Goal: Transaction & Acquisition: Purchase product/service

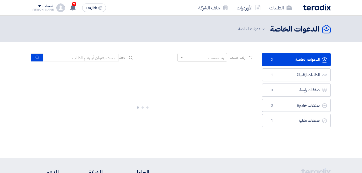
drag, startPoint x: 0, startPoint y: 0, endPoint x: 284, endPoint y: 60, distance: 290.4
click at [284, 60] on link "الدعوات الخاصة الدعوات الخاصة 2" at bounding box center [296, 59] width 69 height 13
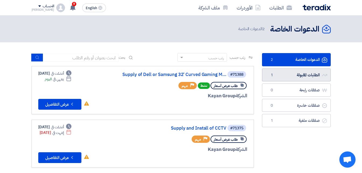
click at [305, 75] on link "الطلبات المقبولة الطلبات المقبولة 1" at bounding box center [296, 75] width 69 height 13
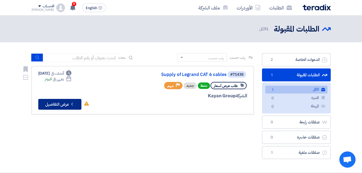
click at [73, 102] on icon "Check details" at bounding box center [72, 104] width 5 height 5
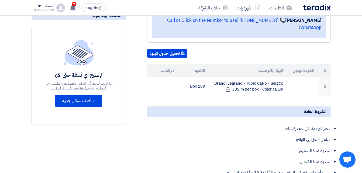
scroll to position [127, 0]
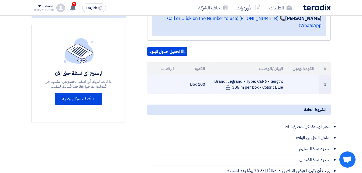
click at [238, 82] on td "Brand: Legrand - Type: Cat-6 - length: 305 m per box - Color : Blue" at bounding box center [249, 84] width 78 height 19
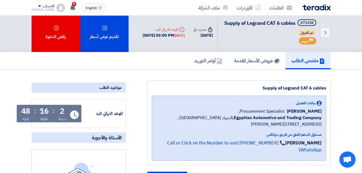
scroll to position [0, 0]
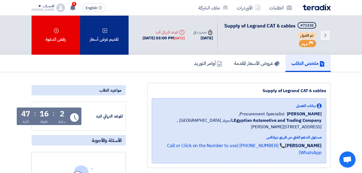
click at [111, 36] on div "تقديم عرض أسعار" at bounding box center [104, 35] width 49 height 39
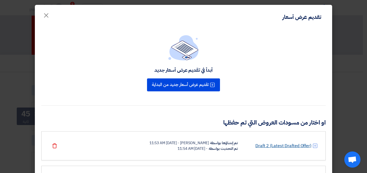
click at [275, 146] on link "Draft 2 (Latest Drafted Offer)" at bounding box center [283, 146] width 56 height 6
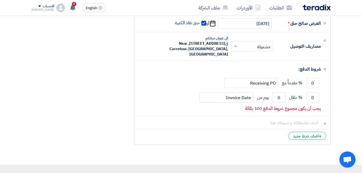
scroll to position [345, 0]
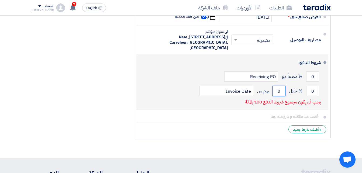
click at [280, 96] on input "0" at bounding box center [279, 91] width 13 height 10
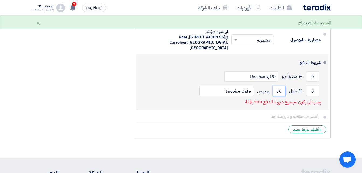
type input "3"
click at [314, 95] on input "0" at bounding box center [313, 91] width 13 height 10
type input "100"
click at [282, 95] on input "number" at bounding box center [279, 91] width 13 height 10
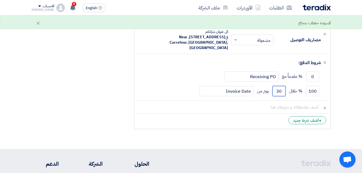
type input "30"
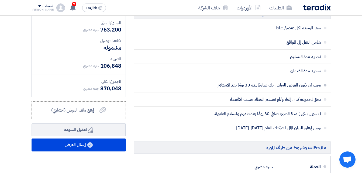
scroll to position [168, 0]
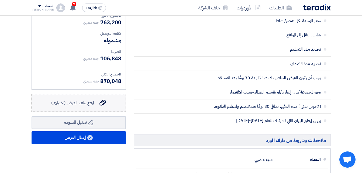
click at [92, 106] on span "إرفع ملف العرض (اختياري)" at bounding box center [72, 103] width 43 height 6
click at [0, 0] on input "إرفع ملف العرض (اختياري) إرفع ملف العرض (اختياري)" at bounding box center [0, 0] width 0 height 0
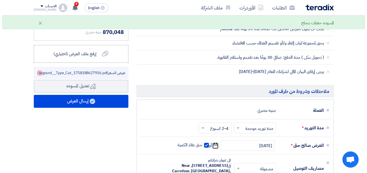
scroll to position [231, 0]
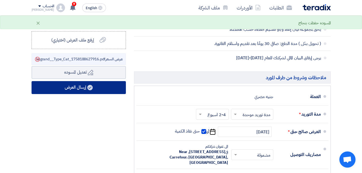
click at [100, 92] on button "إرسال العرض" at bounding box center [79, 87] width 94 height 13
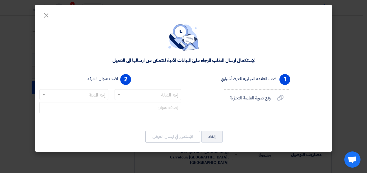
click at [159, 91] on input "text" at bounding box center [151, 95] width 56 height 9
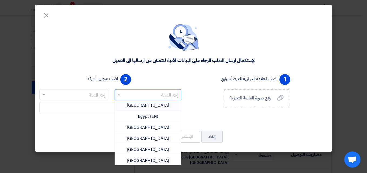
click at [165, 104] on div "Egypt" at bounding box center [148, 105] width 66 height 11
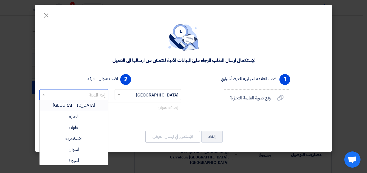
click at [90, 94] on input "text" at bounding box center [77, 95] width 58 height 9
click at [85, 107] on div "القاهرة" at bounding box center [74, 105] width 68 height 11
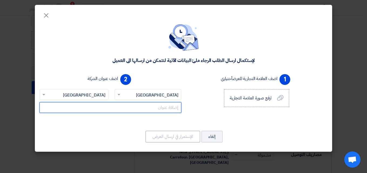
click at [158, 110] on input "text" at bounding box center [110, 107] width 142 height 11
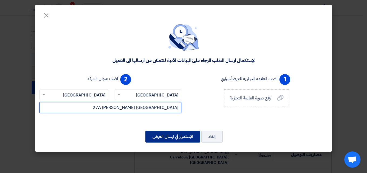
type input "27A Ezzat Salama Nasr City"
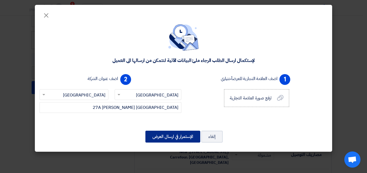
click at [177, 134] on button "الإستمرار في ارسال العرض" at bounding box center [172, 137] width 55 height 12
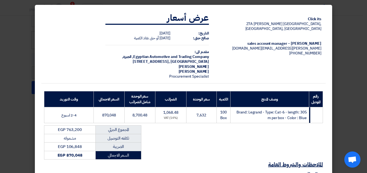
click at [281, 93] on th "وصف المنتج" at bounding box center [269, 100] width 78 height 16
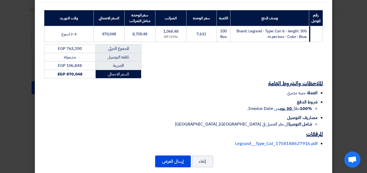
scroll to position [85, 0]
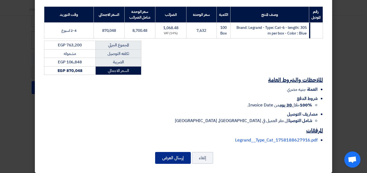
click at [184, 152] on button "إرسال العرض" at bounding box center [173, 158] width 36 height 12
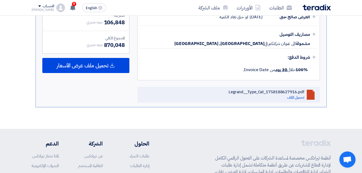
scroll to position [264, 0]
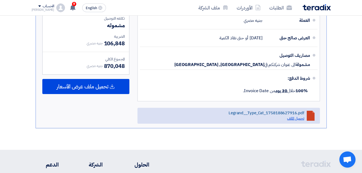
click at [297, 121] on link "تحميل الملف" at bounding box center [295, 119] width 17 height 6
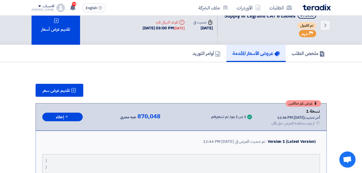
scroll to position [0, 0]
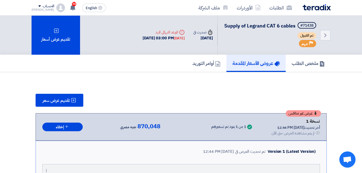
click at [319, 8] on img at bounding box center [317, 7] width 28 height 6
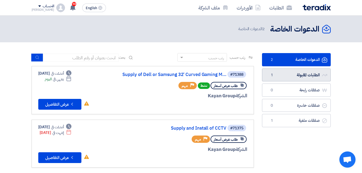
click at [296, 77] on link "الطلبات المقبولة الطلبات المقبولة 1" at bounding box center [296, 75] width 69 height 13
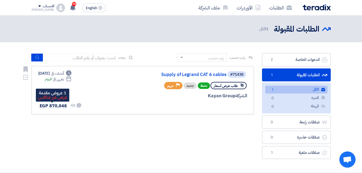
click at [57, 104] on span "EGP 870,048" at bounding box center [53, 106] width 27 height 6
click at [44, 105] on span "EGP 870,048" at bounding box center [53, 106] width 27 height 6
click at [51, 93] on div "Deadline أنشئت في Sep 16, 2025 Deadline ينتهي في اليوم لم تتم أي محادثة بينك وب…" at bounding box center [60, 90] width 44 height 39
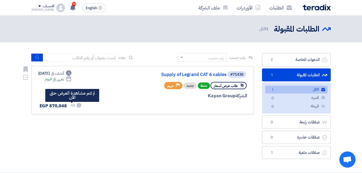
click at [74, 106] on use at bounding box center [73, 105] width 5 height 3
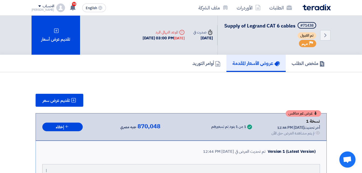
click at [177, 103] on div "تقديم عرض سعر" at bounding box center [182, 100] width 292 height 13
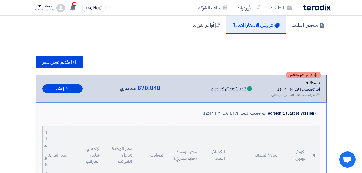
scroll to position [76, 0]
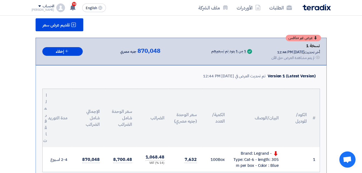
click at [317, 59] on use at bounding box center [318, 57] width 4 height 3
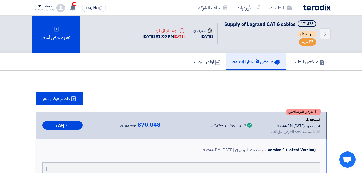
scroll to position [0, 0]
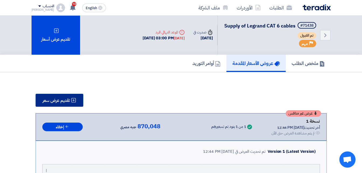
click at [68, 107] on button "تقديم عرض سعر" at bounding box center [60, 100] width 48 height 13
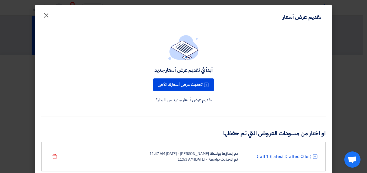
click at [49, 16] on span "×" at bounding box center [46, 15] width 6 height 16
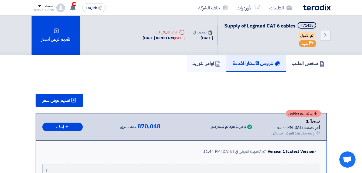
click at [209, 66] on h5 "أوامر التوريد" at bounding box center [207, 63] width 28 height 6
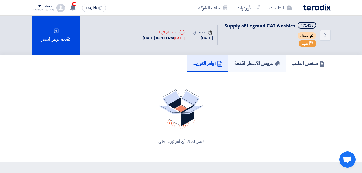
click at [251, 66] on h5 "عروض الأسعار المقدمة" at bounding box center [258, 63] width 46 height 6
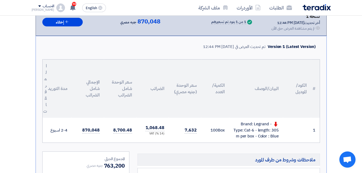
scroll to position [107, 0]
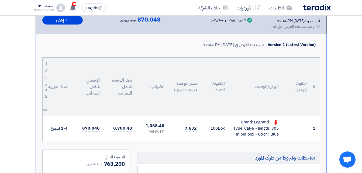
click at [290, 88] on th "الكود/الموديل" at bounding box center [297, 87] width 28 height 58
click at [252, 138] on div "Brand: Legrand - Type: Cat-6 - length: 305 m per box - Color : Blue" at bounding box center [256, 128] width 45 height 18
click at [89, 132] on span "870,048" at bounding box center [90, 128] width 17 height 7
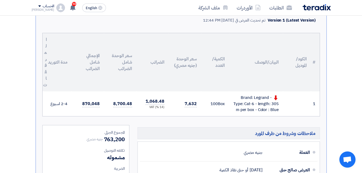
scroll to position [133, 0]
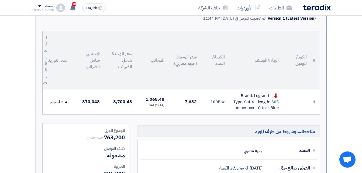
click at [249, 22] on div "تم تحديث العرض في [DATE] 12:44 PM" at bounding box center [234, 18] width 63 height 6
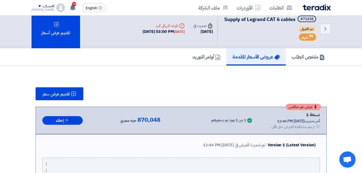
scroll to position [0, 0]
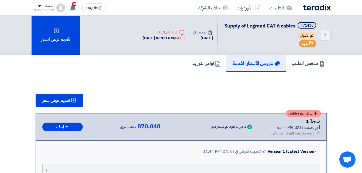
click at [197, 41] on div "[DATE]" at bounding box center [203, 38] width 19 height 6
click at [160, 39] on div "[DATE] 03:00 PM [DATE]" at bounding box center [164, 38] width 42 height 6
click at [106, 40] on div "Back #71438 Supply of Legrand CAT 6 cables تم القبول Priority مهم Time صدرت في …" at bounding box center [182, 35] width 300 height 39
click at [273, 8] on link "الطلبات" at bounding box center [280, 7] width 31 height 13
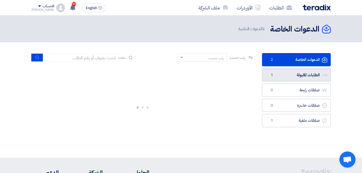
click at [288, 75] on link "الطلبات المقبولة الطلبات المقبولة 1" at bounding box center [296, 75] width 69 height 13
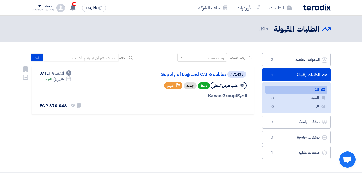
click at [131, 79] on div "#71438 Supply of Legrand CAT 6 cables طلب عرض أسعار نشط جديد Priority مهم الشرك…" at bounding box center [183, 90] width 130 height 39
click at [201, 75] on link "Supply of Legrand CAT 6 cables" at bounding box center [173, 74] width 108 height 5
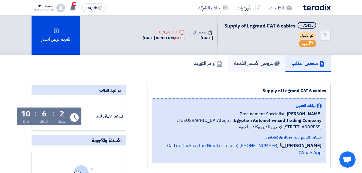
click at [260, 66] on h5 "عروض الأسعار المقدمة" at bounding box center [257, 63] width 46 height 6
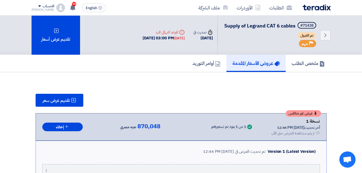
drag, startPoint x: 248, startPoint y: 133, endPoint x: 266, endPoint y: 134, distance: 17.8
click at [248, 133] on div "عرض غير منافس نسخة 1 أخر تحديث [DATE] 12:44 PM Offer is Seen لم يتم مشاهدة العر…" at bounding box center [181, 127] width 278 height 18
click at [283, 125] on div "نسخة 1" at bounding box center [296, 121] width 49 height 7
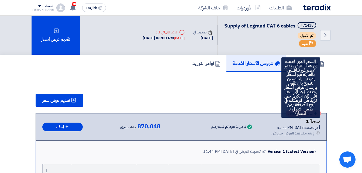
drag, startPoint x: 307, startPoint y: 122, endPoint x: 308, endPoint y: 131, distance: 9.5
click at [308, 125] on div "نسخة 1" at bounding box center [296, 121] width 49 height 7
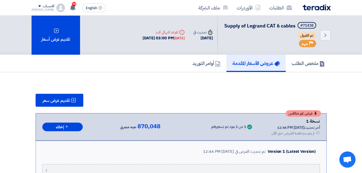
click at [307, 131] on div "أخر تحديث [DATE] 12:44 PM" at bounding box center [296, 128] width 49 height 6
drag, startPoint x: 307, startPoint y: 135, endPoint x: 277, endPoint y: 133, distance: 30.8
click at [281, 131] on div "أخر تحديث [DATE] 12:44 PM" at bounding box center [296, 128] width 49 height 6
drag, startPoint x: 252, startPoint y: 136, endPoint x: 246, endPoint y: 136, distance: 5.9
click at [250, 136] on div "عرض غير منافس نسخة 1 أخر تحديث [DATE] 12:44 PM Offer is Seen لم يتم مشاهدة العر…" at bounding box center [181, 127] width 278 height 18
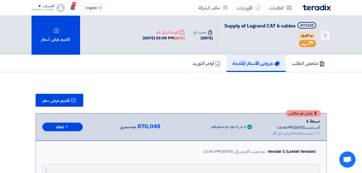
drag, startPoint x: 164, startPoint y: 138, endPoint x: 140, endPoint y: 134, distance: 24.6
click at [162, 136] on div "عرض غير منافس نسخة 1 أخر تحديث [DATE] 12:44 PM Offer is Seen لم يتم مشاهدة العر…" at bounding box center [181, 127] width 278 height 18
drag, startPoint x: 136, startPoint y: 132, endPoint x: 132, endPoint y: 131, distance: 4.2
click at [134, 131] on div "جنيه مصري 870,048" at bounding box center [140, 126] width 40 height 7
click at [75, 132] on button "إخفاء" at bounding box center [62, 127] width 40 height 9
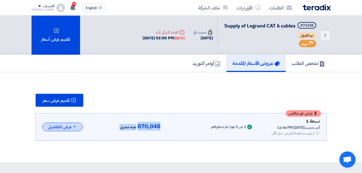
click at [75, 129] on icon at bounding box center [75, 127] width 4 height 4
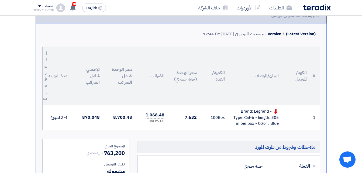
scroll to position [128, 0]
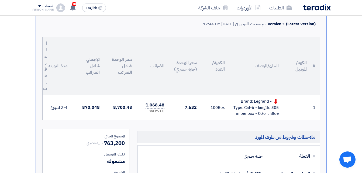
drag, startPoint x: 245, startPoint y: 80, endPoint x: 254, endPoint y: 79, distance: 8.7
click at [246, 82] on th "البيان/الوصف" at bounding box center [256, 66] width 54 height 58
drag, startPoint x: 285, startPoint y: 69, endPoint x: 295, endPoint y: 72, distance: 10.4
click at [285, 70] on th "الكود/الموديل" at bounding box center [297, 66] width 28 height 58
drag, startPoint x: 298, startPoint y: 73, endPoint x: 294, endPoint y: 73, distance: 3.2
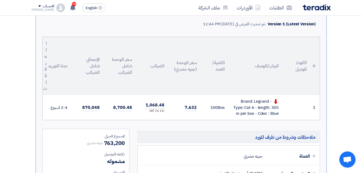
click at [294, 73] on th "الكود/الموديل" at bounding box center [297, 66] width 28 height 58
drag, startPoint x: 294, startPoint y: 73, endPoint x: 117, endPoint y: 77, distance: 177.4
click at [125, 78] on th "سعر الوحدة شامل الضرائب" at bounding box center [120, 66] width 32 height 58
click at [74, 72] on th "الإجمالي شامل الضرائب" at bounding box center [88, 66] width 32 height 58
drag, startPoint x: 52, startPoint y: 75, endPoint x: 54, endPoint y: 85, distance: 10.4
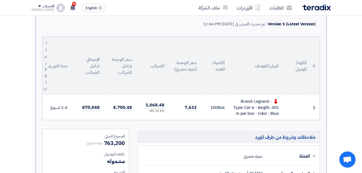
click at [52, 76] on th "مدة التوريد" at bounding box center [58, 66] width 28 height 58
click at [55, 95] on th "مدة التوريد" at bounding box center [58, 66] width 28 height 58
drag, startPoint x: 55, startPoint y: 100, endPoint x: 60, endPoint y: 107, distance: 8.1
click at [60, 107] on td "2-4 اسبوع" at bounding box center [58, 107] width 28 height 25
click at [62, 114] on td "2-4 اسبوع" at bounding box center [58, 107] width 28 height 25
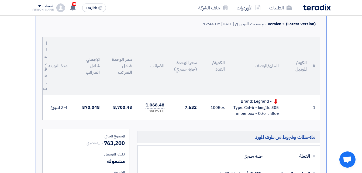
drag, startPoint x: 62, startPoint y: 114, endPoint x: 89, endPoint y: 117, distance: 26.9
click at [89, 111] on span "870,048" at bounding box center [90, 107] width 17 height 7
drag, startPoint x: 115, startPoint y: 118, endPoint x: 126, endPoint y: 117, distance: 10.9
click at [115, 118] on td "8,700.48" at bounding box center [120, 107] width 32 height 25
click at [129, 111] on span "8,700.48" at bounding box center [122, 107] width 19 height 7
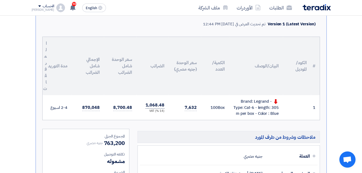
drag, startPoint x: 129, startPoint y: 115, endPoint x: 155, endPoint y: 110, distance: 26.7
click at [153, 109] on span "1,068.48" at bounding box center [155, 105] width 19 height 7
click at [196, 111] on td "7,632" at bounding box center [185, 107] width 32 height 25
drag, startPoint x: 240, startPoint y: 116, endPoint x: 246, endPoint y: 116, distance: 5.4
click at [241, 116] on div "Brand: Legrand - Type: Cat-6 - length: 305 m per box - Color : Blue" at bounding box center [256, 108] width 45 height 18
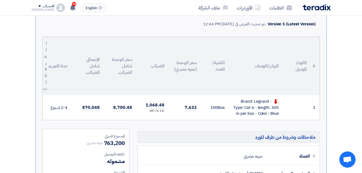
click at [248, 116] on div "Brand: Legrand - Type: Cat-6 - length: 305 m per box - Color : Blue" at bounding box center [256, 108] width 45 height 18
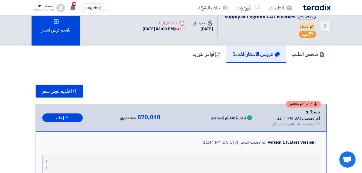
scroll to position [0, 0]
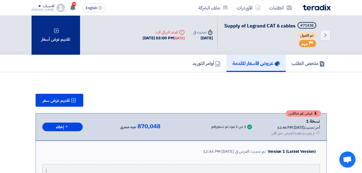
click at [58, 31] on icon at bounding box center [56, 30] width 5 height 5
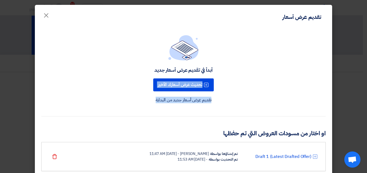
drag, startPoint x: 333, startPoint y: 67, endPoint x: 328, endPoint y: 115, distance: 48.6
click at [328, 115] on div "أبدأ في تقديم عرض أسعار جديد تحديث عرض أسعارك الأخير تقديم عرض أسعار جديد من ال…" at bounding box center [183, 106] width 297 height 157
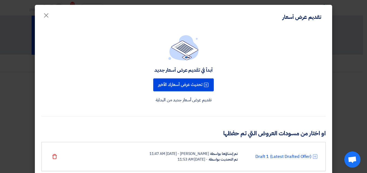
click at [267, 164] on div "Draft 1 (Latest Drafted Offer) تم إنشاؤها بواسطة [PERSON_NAME] - [DATE] 11:47 A…" at bounding box center [183, 156] width 284 height 29
click at [206, 154] on div "[PERSON_NAME] - [DATE] 11:47 AM" at bounding box center [178, 154] width 59 height 6
click at [52, 14] on button "×" at bounding box center [46, 14] width 15 height 11
